Goal: Information Seeking & Learning: Learn about a topic

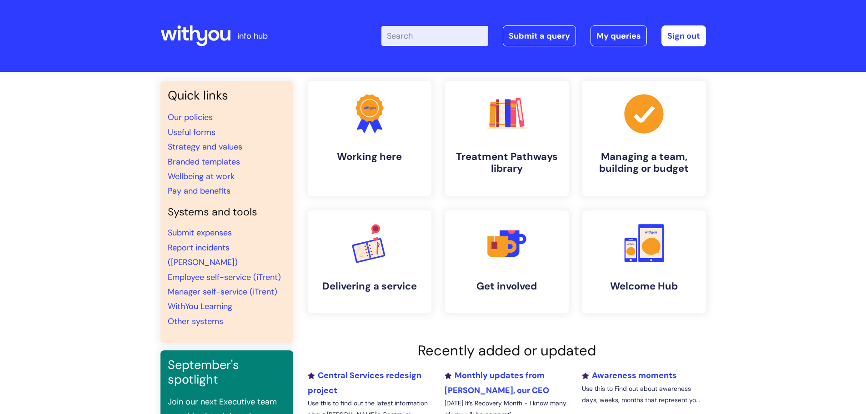
click at [423, 27] on input "Enter your search term here..." at bounding box center [434, 36] width 107 height 20
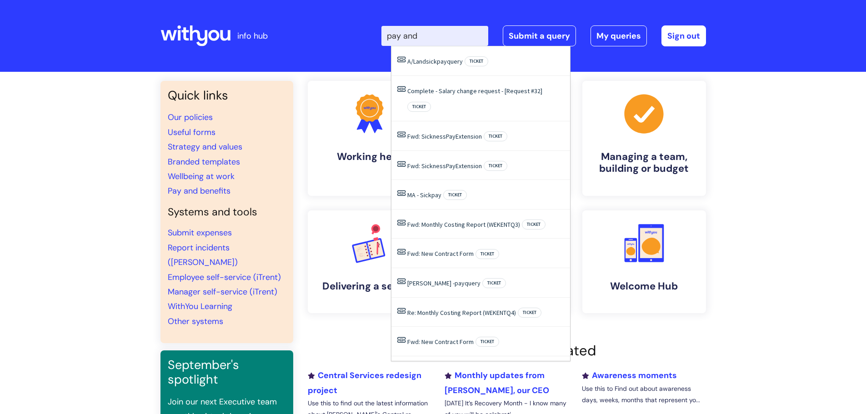
type input "pay and"
click at [221, 185] on li "Pay and benefits" at bounding box center [227, 191] width 118 height 15
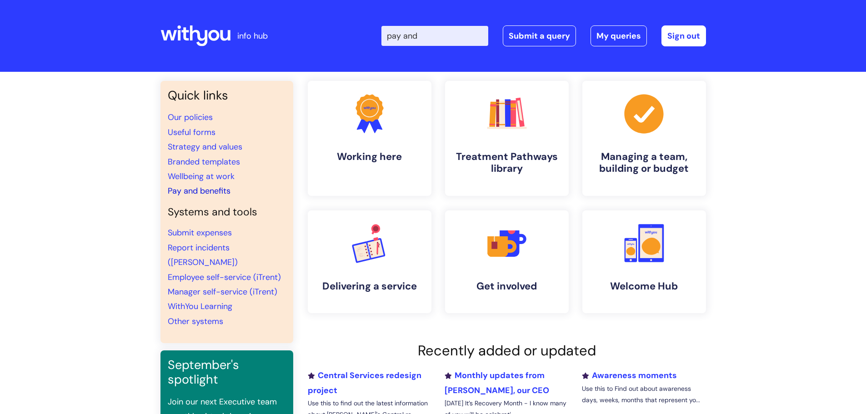
click at [220, 192] on link "Pay and benefits" at bounding box center [199, 190] width 63 height 11
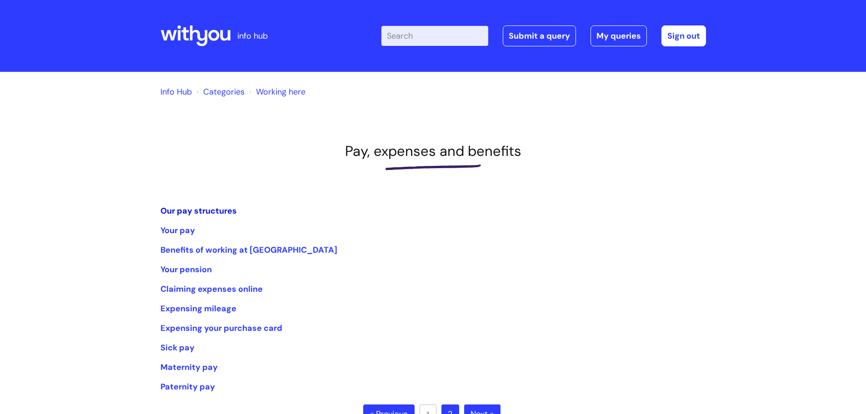
click at [176, 211] on link "Our pay structures" at bounding box center [198, 210] width 76 height 11
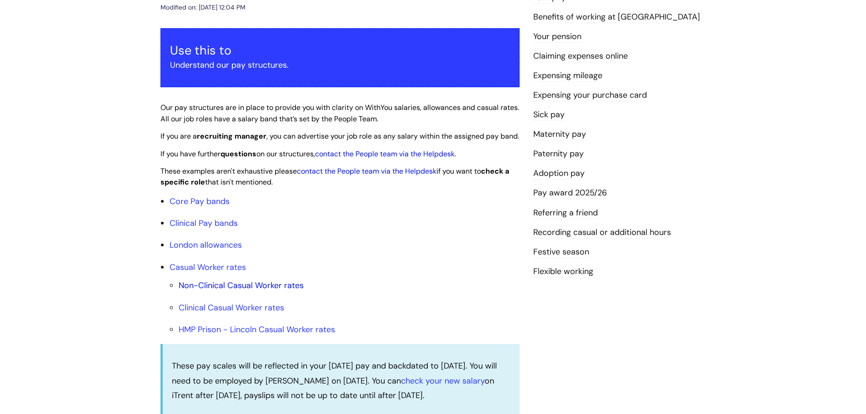
scroll to position [227, 0]
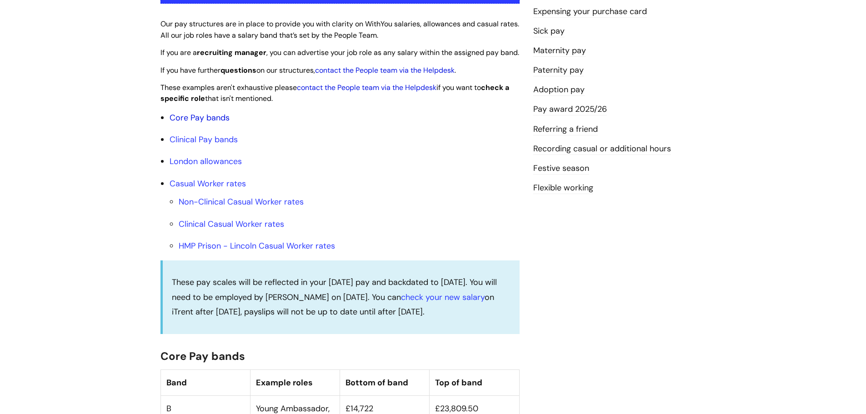
click at [189, 123] on link "Core Pay bands" at bounding box center [200, 117] width 60 height 11
